Goal: Information Seeking & Learning: Learn about a topic

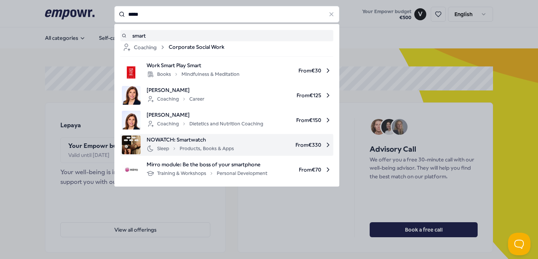
click at [217, 145] on div "Sleep Products, Books & Apps" at bounding box center [190, 148] width 87 height 9
type input "*****"
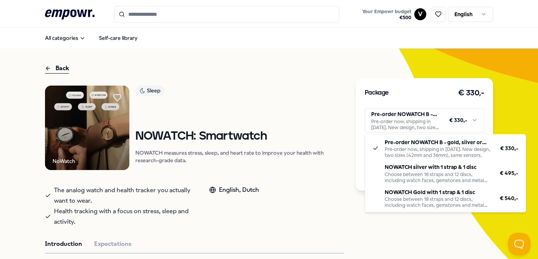
click at [460, 117] on html ".empowr-logo_svg__cls-1{fill:#03032f} Your Empowr budget € 500 V English All ca…" at bounding box center [269, 129] width 538 height 259
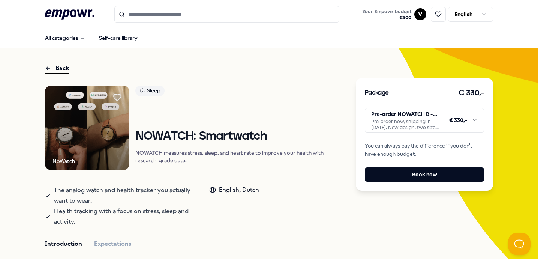
click at [426, 117] on html ".empowr-logo_svg__cls-1{fill:#03032f} Your Empowr budget € 500 V English All ca…" at bounding box center [269, 129] width 538 height 259
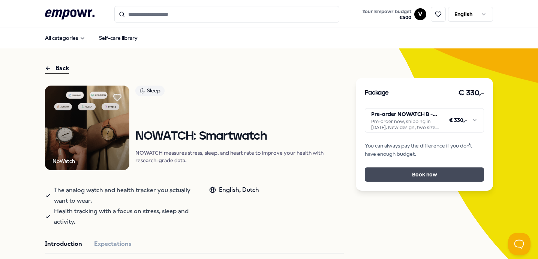
click at [430, 173] on button "Book now" at bounding box center [425, 174] width 120 height 14
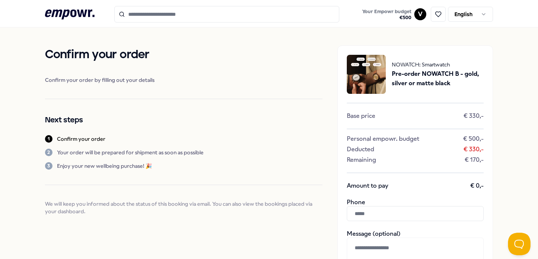
click at [426, 68] on span "NOWATCH: Smartwatch" at bounding box center [438, 64] width 92 height 8
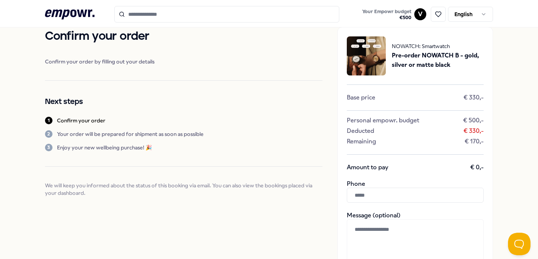
scroll to position [25, 0]
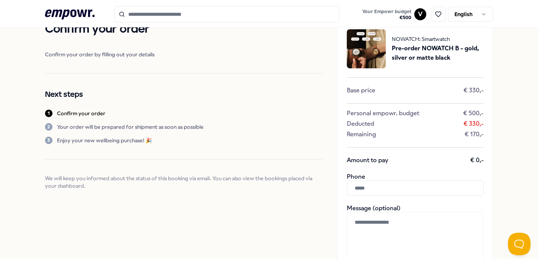
click at [73, 12] on icon ".empowr-logo_svg__cls-1{fill:#03032f}" at bounding box center [69, 14] width 49 height 14
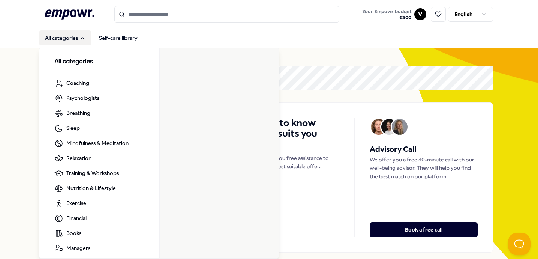
click at [67, 36] on button "All categories" at bounding box center [65, 37] width 52 height 15
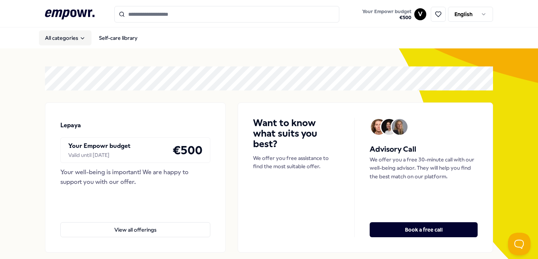
click at [67, 36] on button "All categories" at bounding box center [65, 37] width 52 height 15
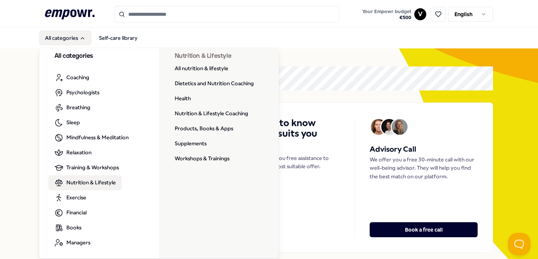
scroll to position [6, 0]
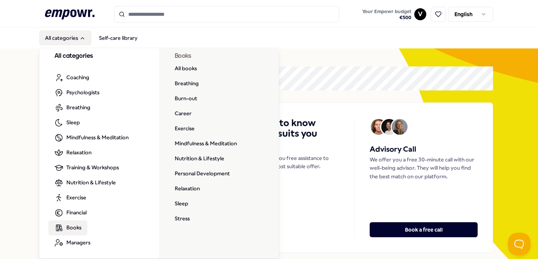
click at [76, 229] on span "Books" at bounding box center [73, 227] width 15 height 8
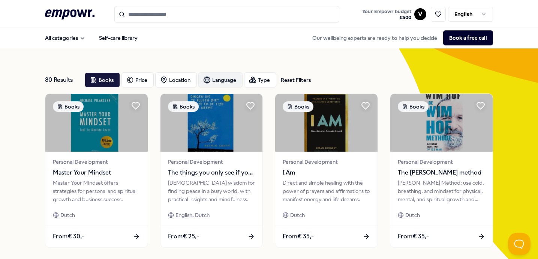
click at [223, 78] on div "Language" at bounding box center [220, 79] width 44 height 15
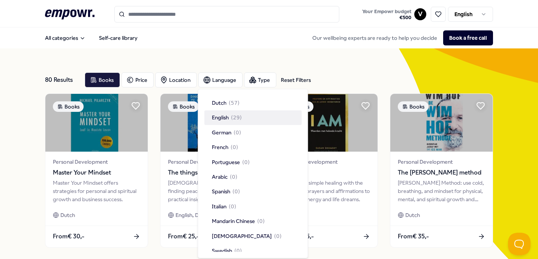
click at [252, 117] on div "English ( 29 )" at bounding box center [252, 117] width 97 height 14
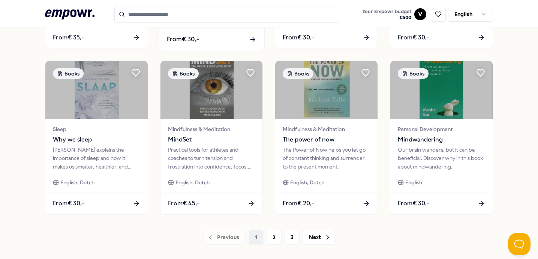
scroll to position [374, 0]
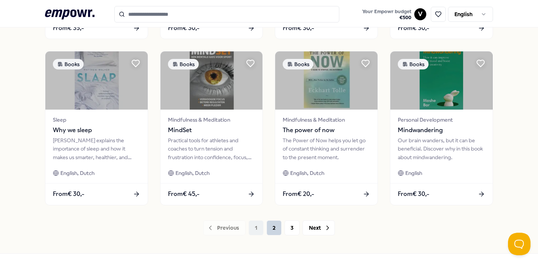
click at [276, 226] on button "2" at bounding box center [273, 227] width 15 height 15
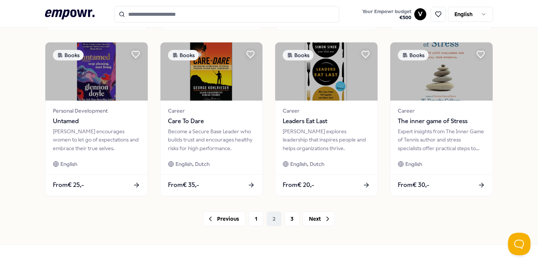
scroll to position [405, 0]
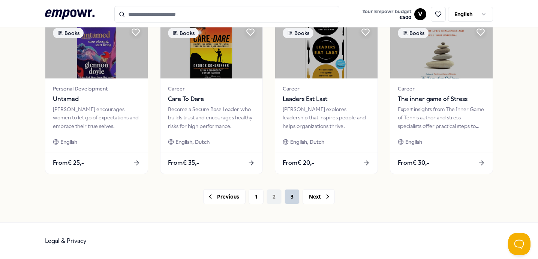
click at [287, 200] on button "3" at bounding box center [291, 196] width 15 height 15
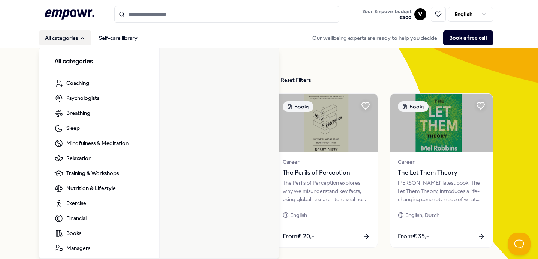
click at [78, 36] on button "All categories" at bounding box center [65, 37] width 52 height 15
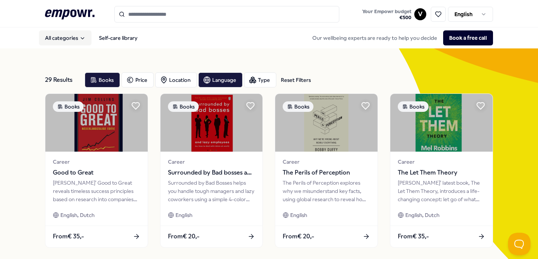
click at [79, 36] on button "All categories" at bounding box center [65, 37] width 52 height 15
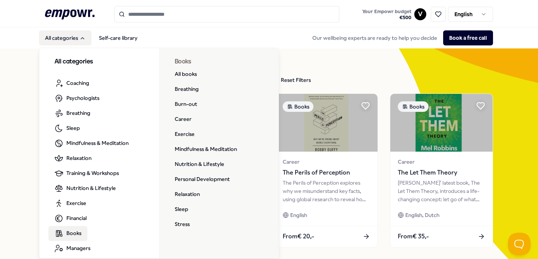
scroll to position [1, 0]
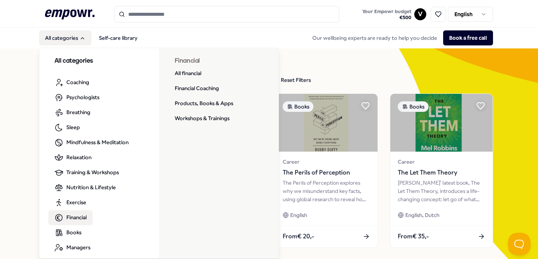
click at [78, 216] on span "Financial" at bounding box center [76, 217] width 20 height 8
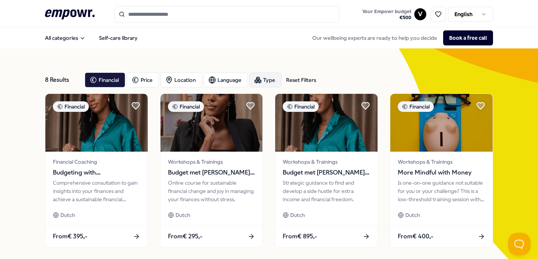
click at [266, 78] on div "Type" at bounding box center [265, 79] width 32 height 15
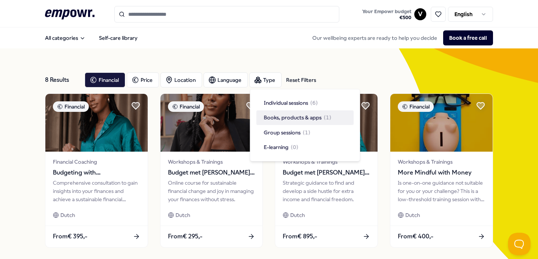
click at [283, 117] on span "Books, products & apps" at bounding box center [293, 117] width 58 height 8
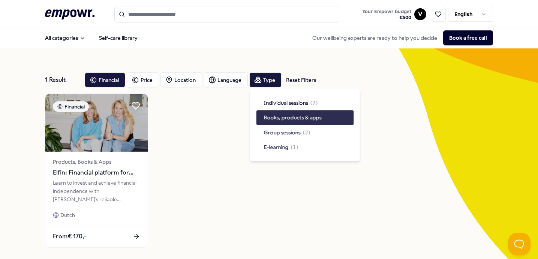
click at [283, 117] on span "Books, products & apps" at bounding box center [293, 117] width 58 height 8
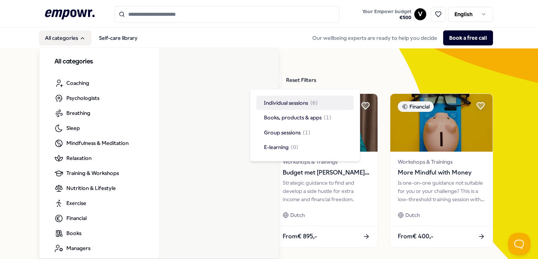
click at [65, 36] on button "All categories" at bounding box center [65, 37] width 52 height 15
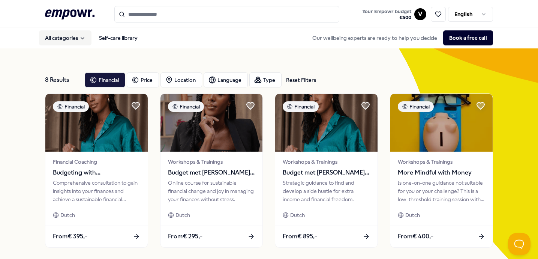
click at [65, 36] on button "All categories" at bounding box center [65, 37] width 52 height 15
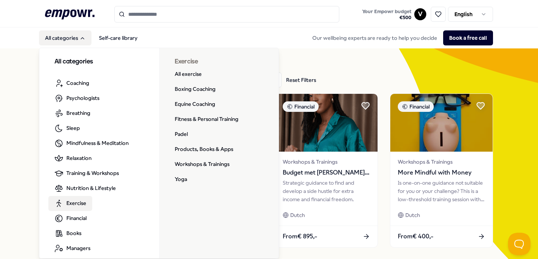
click at [79, 204] on span "Exercise" at bounding box center [76, 203] width 20 height 8
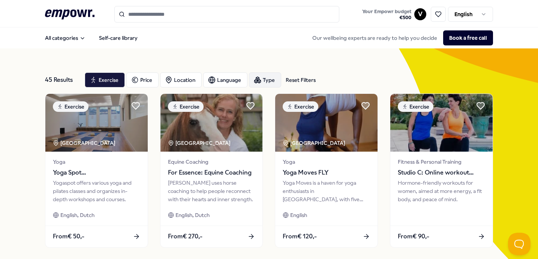
click at [267, 78] on div "Type" at bounding box center [265, 79] width 32 height 15
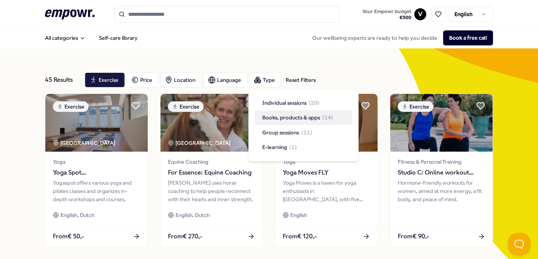
click at [289, 116] on span "Books, products & apps" at bounding box center [291, 117] width 58 height 8
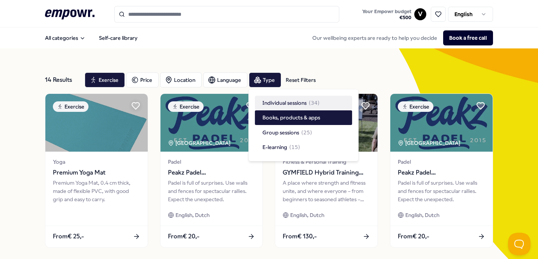
click at [215, 39] on div "All categories Self-care library Our wellbeing experts are ready to help you de…" at bounding box center [269, 38] width 448 height 18
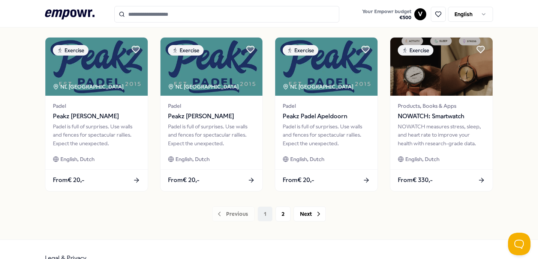
scroll to position [405, 0]
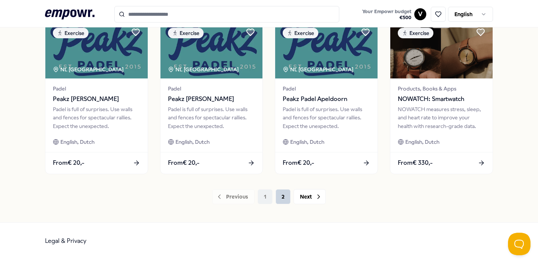
click at [281, 200] on button "2" at bounding box center [282, 196] width 15 height 15
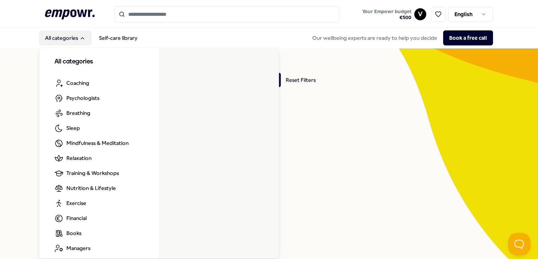
click at [65, 38] on button "All categories" at bounding box center [65, 37] width 52 height 15
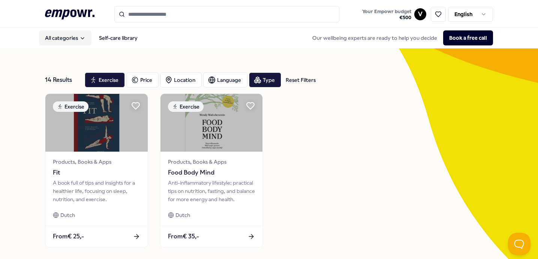
click at [65, 38] on button "All categories" at bounding box center [65, 37] width 52 height 15
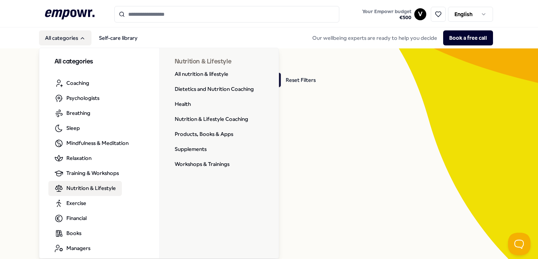
click at [85, 187] on span "Nutrition & Lifestyle" at bounding box center [90, 188] width 49 height 8
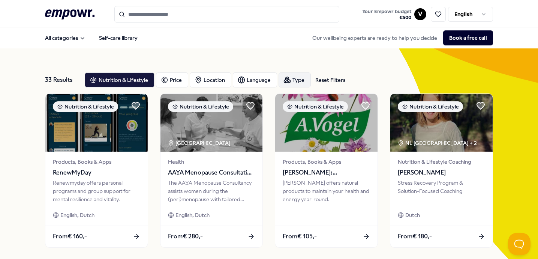
click at [293, 81] on div "Type" at bounding box center [294, 79] width 32 height 15
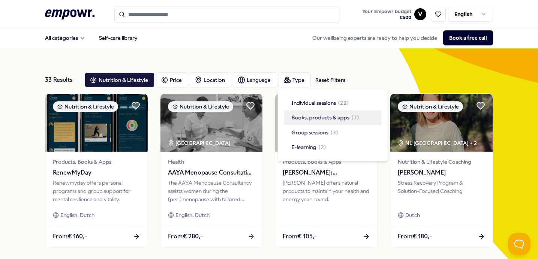
click at [324, 119] on span "Books, products & apps" at bounding box center [321, 117] width 58 height 8
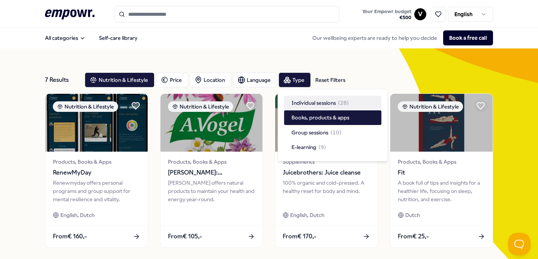
click at [236, 24] on header ".empowr-logo_svg__cls-1{fill:#03032f} Your Empowr budget € 500 V English" at bounding box center [269, 13] width 538 height 27
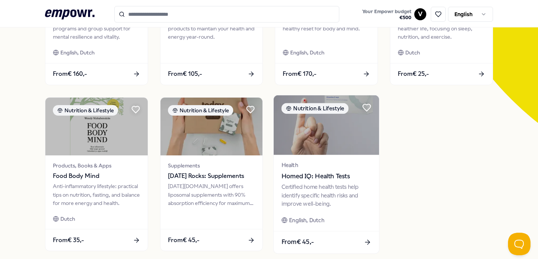
scroll to position [166, 0]
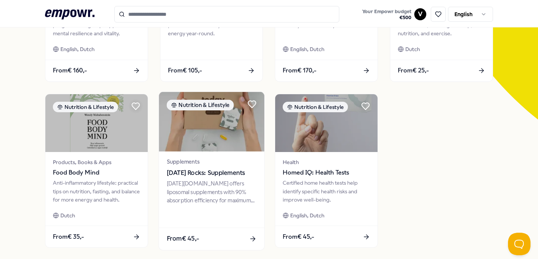
click at [205, 193] on div "[DATE][DOMAIN_NAME] offers liposomal supplements with 90% absorption efficiency…" at bounding box center [211, 192] width 90 height 26
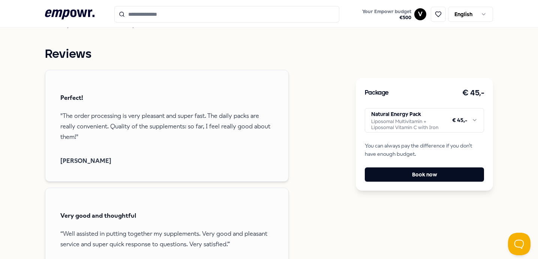
scroll to position [317, 0]
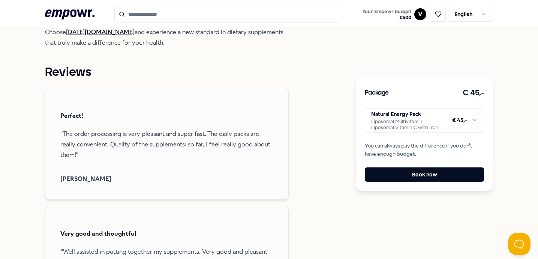
click at [473, 113] on html ".empowr-logo_svg__cls-1{fill:#03032f} Your Empowr budget € 500 V English All ca…" at bounding box center [269, 129] width 538 height 259
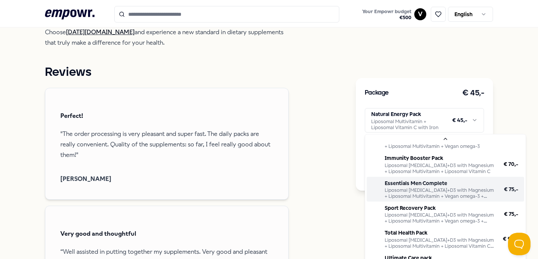
scroll to position [68, 0]
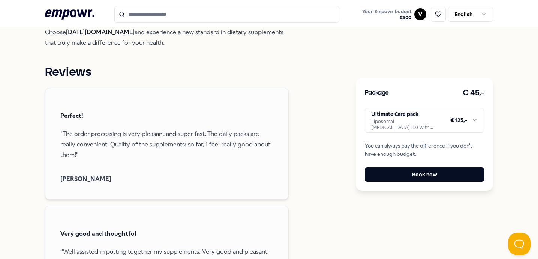
click at [392, 128] on html ".empowr-logo_svg__cls-1{fill:#03032f} Your Empowr budget € 500 V English All ca…" at bounding box center [269, 129] width 538 height 259
click at [513, 111] on html ".empowr-logo_svg__cls-1{fill:#03032f} Your Empowr budget € 500 V English All ca…" at bounding box center [269, 129] width 538 height 259
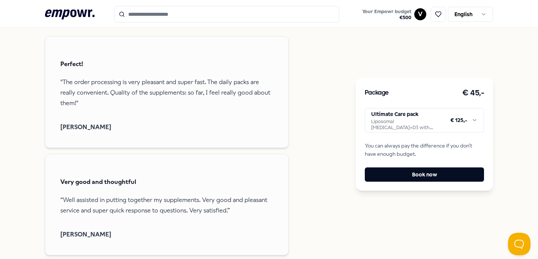
scroll to position [371, 0]
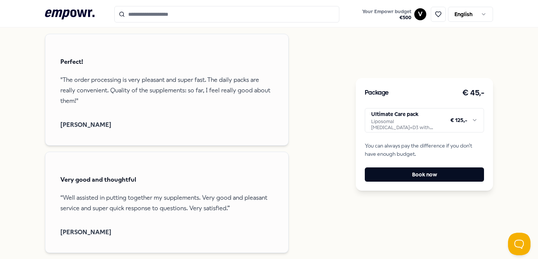
click at [447, 127] on html ".empowr-logo_svg__cls-1{fill:#03032f} Your Empowr budget € 500 V English All ca…" at bounding box center [269, 129] width 538 height 259
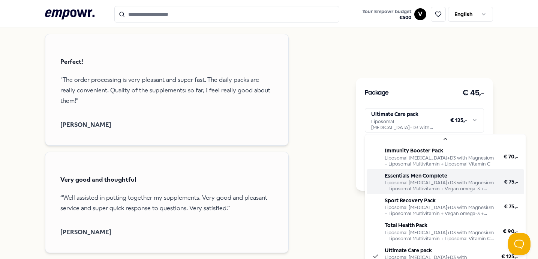
scroll to position [68, 0]
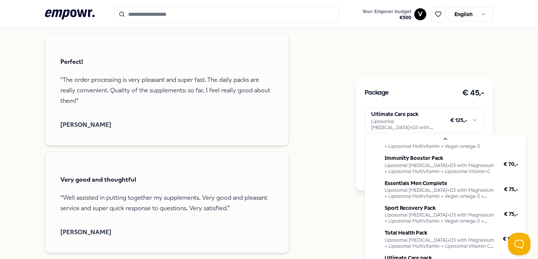
click at [353, 38] on html ".empowr-logo_svg__cls-1{fill:#03032f} Your Empowr budget € 500 V English All ca…" at bounding box center [269, 129] width 538 height 259
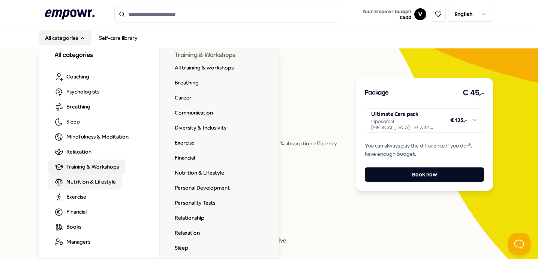
scroll to position [6, 0]
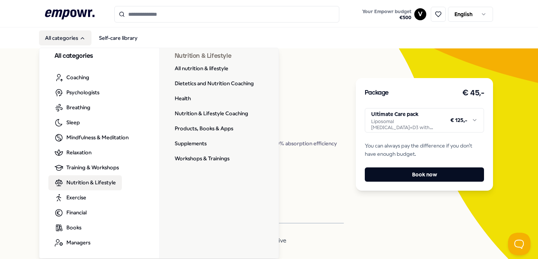
click at [79, 182] on span "Nutrition & Lifestyle" at bounding box center [90, 182] width 49 height 8
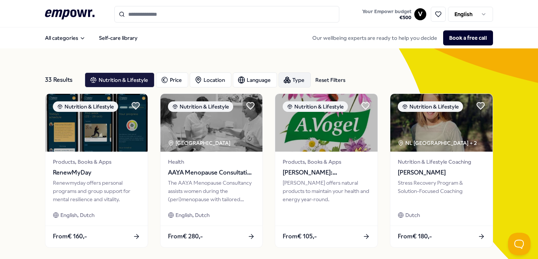
click at [298, 79] on div "Type" at bounding box center [294, 79] width 32 height 15
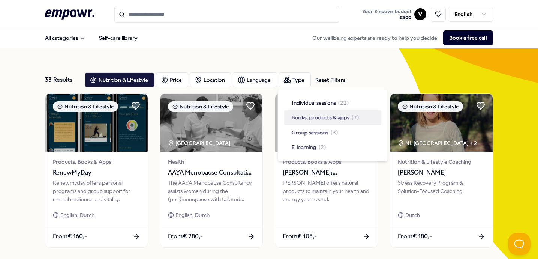
click at [308, 116] on span "Books, products & apps" at bounding box center [321, 117] width 58 height 8
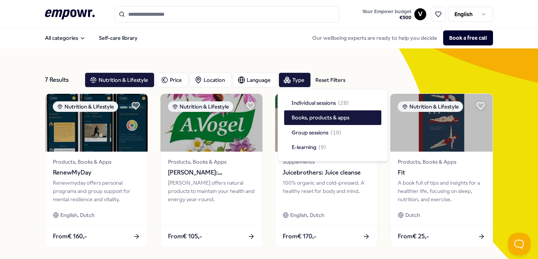
click at [228, 42] on div "All categories Self-care library Our wellbeing experts are ready to help you de…" at bounding box center [269, 38] width 448 height 18
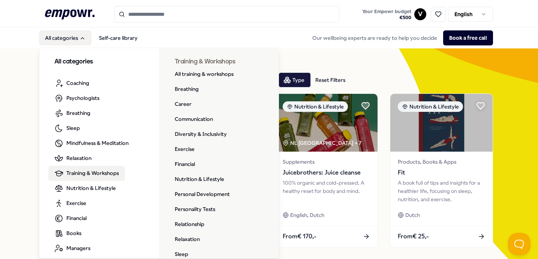
click at [84, 173] on span "Training & Workshops" at bounding box center [92, 173] width 52 height 8
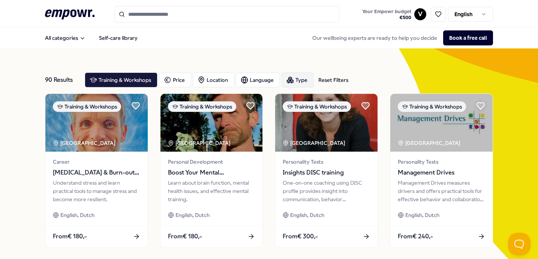
click at [301, 78] on div "Type" at bounding box center [297, 79] width 32 height 15
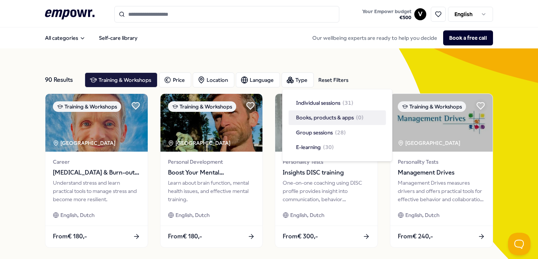
click at [304, 118] on span "Books, products & apps" at bounding box center [325, 117] width 58 height 8
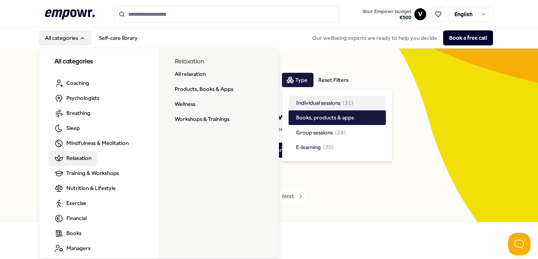
click at [82, 159] on span "Relaxation" at bounding box center [78, 158] width 25 height 8
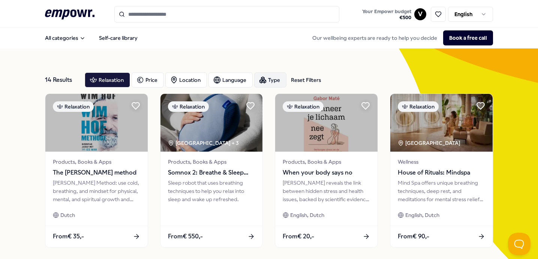
click at [260, 79] on icon "button" at bounding box center [260, 80] width 3 height 3
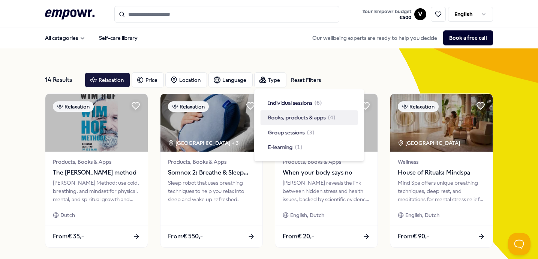
click at [310, 118] on span "Books, products & apps" at bounding box center [297, 117] width 58 height 8
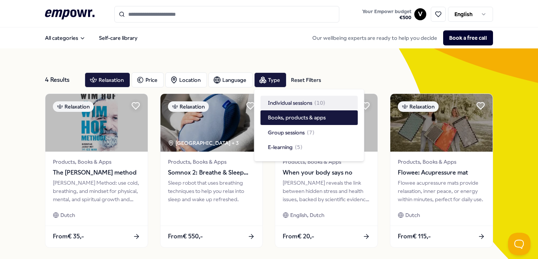
click at [345, 61] on div "4 Results Reset Filters Relaxation Price Location Language Type Reset Filters R…" at bounding box center [269, 171] width 448 height 247
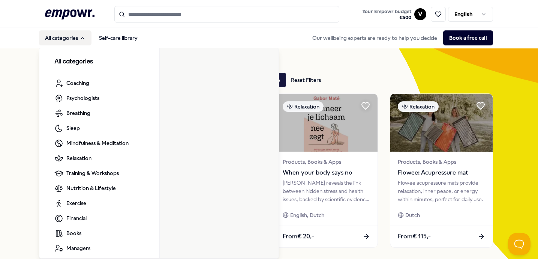
click at [66, 31] on button "All categories" at bounding box center [65, 37] width 52 height 15
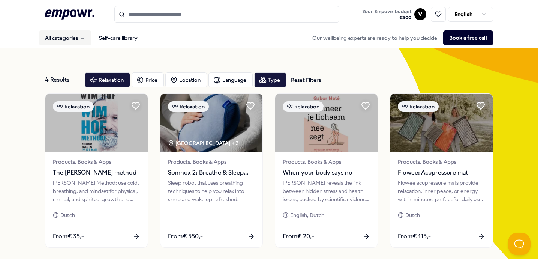
click at [64, 36] on button "All categories" at bounding box center [65, 37] width 52 height 15
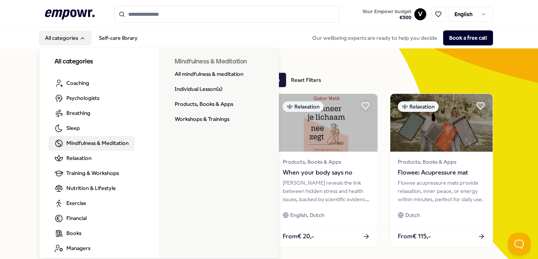
click at [84, 143] on span "Mindfulness & Meditation" at bounding box center [97, 143] width 62 height 8
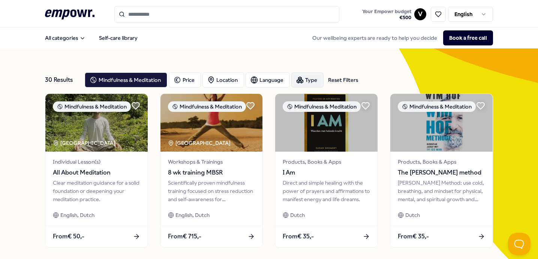
click at [307, 82] on div "Type" at bounding box center [307, 79] width 32 height 15
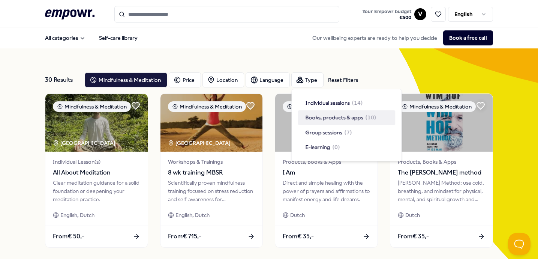
click at [337, 117] on span "Books, products & apps" at bounding box center [334, 117] width 58 height 8
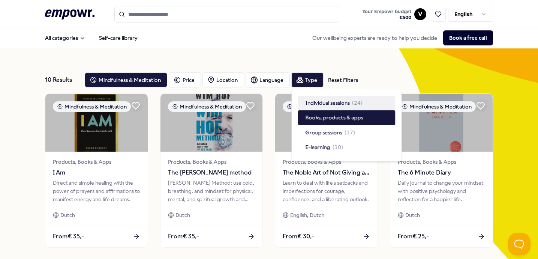
click at [232, 46] on div "All categories Self-care library Our wellbeing experts are ready to help you de…" at bounding box center [269, 38] width 448 height 18
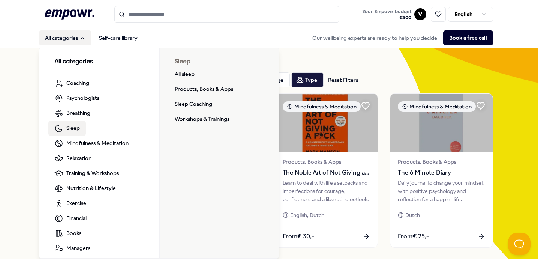
click at [73, 127] on span "Sleep" at bounding box center [72, 128] width 13 height 8
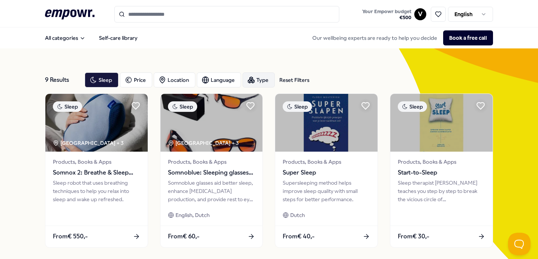
click at [256, 78] on div "Type" at bounding box center [258, 79] width 32 height 15
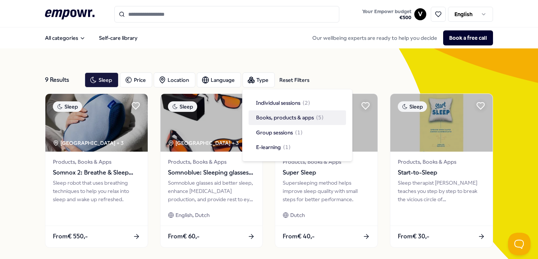
click at [278, 116] on span "Books, products & apps" at bounding box center [285, 117] width 58 height 8
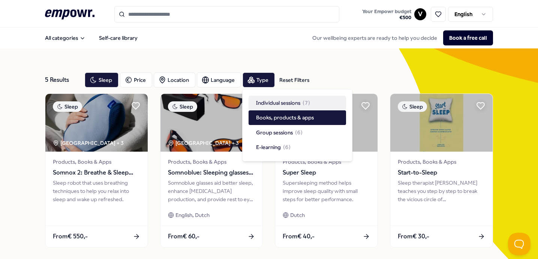
click at [268, 46] on div "All categories Self-care library Our wellbeing experts are ready to help you de…" at bounding box center [269, 38] width 448 height 18
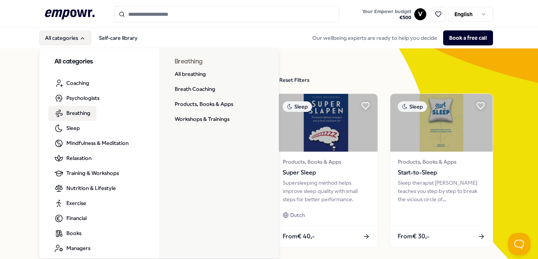
click at [74, 109] on span "Breathing" at bounding box center [78, 113] width 24 height 8
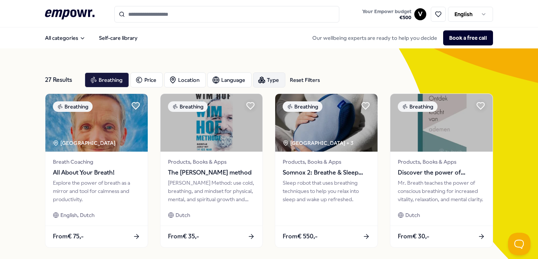
click at [269, 79] on div "Type" at bounding box center [269, 79] width 32 height 15
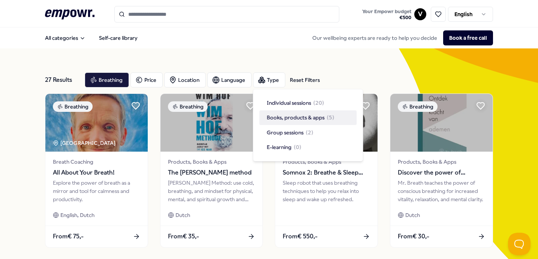
click at [308, 115] on span "Books, products & apps" at bounding box center [296, 117] width 58 height 8
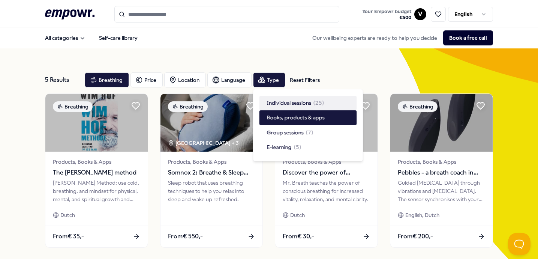
click at [344, 51] on div "5 Results Reset Filters Breathing Price Location Language Type Reset Filters Br…" at bounding box center [269, 254] width 448 height 413
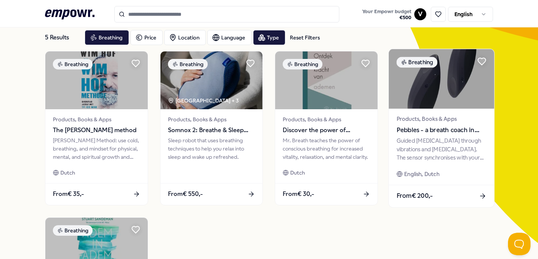
scroll to position [26, 0]
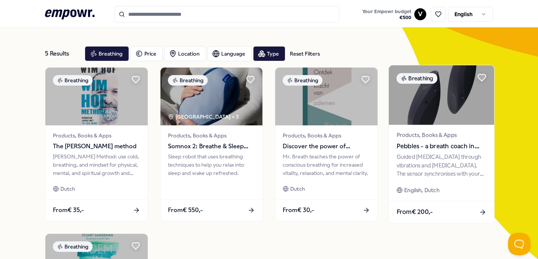
click at [450, 156] on div "Guided [MEDICAL_DATA] through vibrations and [MEDICAL_DATA]. The sensor synchro…" at bounding box center [441, 165] width 90 height 26
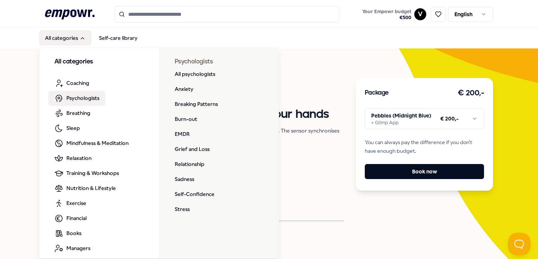
click at [93, 101] on span "Psychologists" at bounding box center [82, 98] width 33 height 8
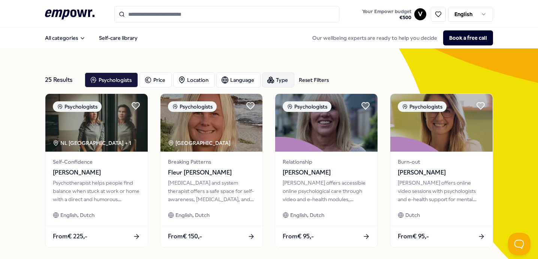
click at [280, 83] on div "Type" at bounding box center [278, 79] width 32 height 15
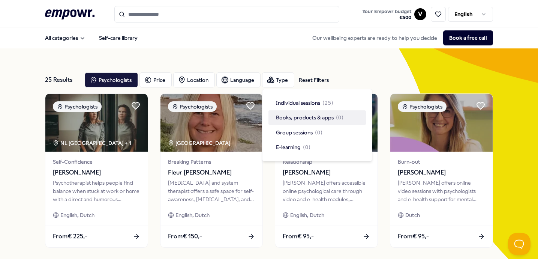
click at [286, 120] on span "Books, products & apps" at bounding box center [305, 117] width 58 height 8
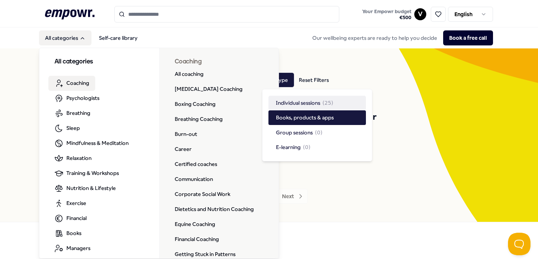
drag, startPoint x: 97, startPoint y: 80, endPoint x: 76, endPoint y: 81, distance: 21.8
click at [97, 80] on li "Coaching" at bounding box center [96, 83] width 96 height 15
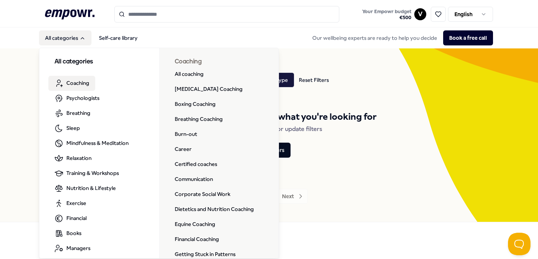
click at [75, 82] on span "Coaching" at bounding box center [77, 83] width 23 height 8
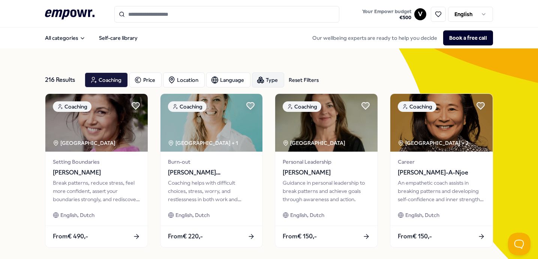
click at [268, 80] on div "Type" at bounding box center [268, 79] width 32 height 15
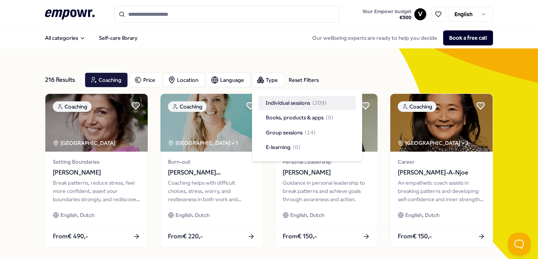
click at [263, 45] on div "All categories Self-care library Our wellbeing experts are ready to help you de…" at bounding box center [269, 38] width 448 height 18
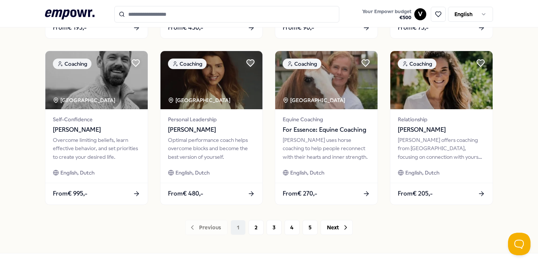
scroll to position [395, 0]
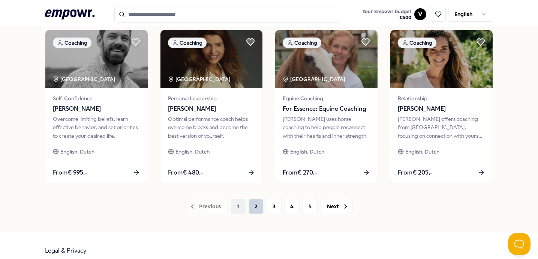
click at [259, 208] on button "2" at bounding box center [255, 206] width 15 height 15
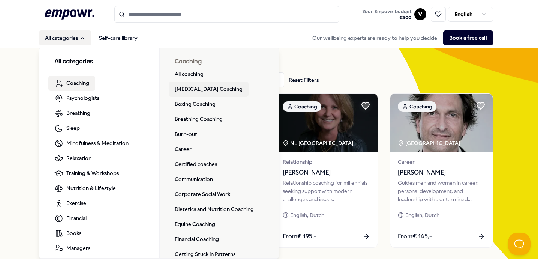
click at [192, 89] on link "[MEDICAL_DATA] Coaching" at bounding box center [209, 89] width 80 height 15
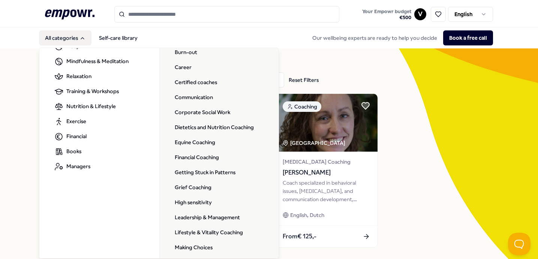
scroll to position [82, 0]
click at [191, 64] on link "Career" at bounding box center [183, 66] width 29 height 15
